Goal: Task Accomplishment & Management: Manage account settings

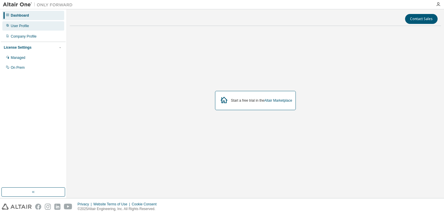
click at [14, 29] on div "User Profile" at bounding box center [33, 25] width 62 height 9
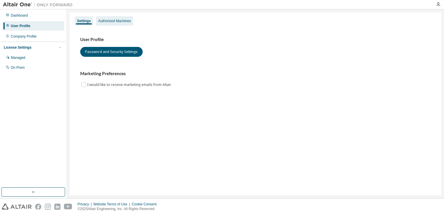
click at [119, 22] on div "Authorized Machines" at bounding box center [114, 21] width 33 height 5
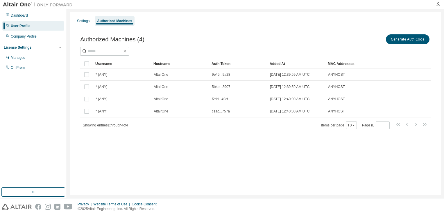
click at [436, 3] on icon "button" at bounding box center [438, 4] width 5 height 5
